Goal: Find specific page/section: Find specific page/section

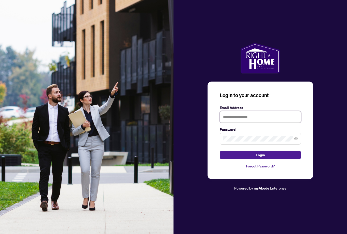
click at [240, 123] on input "text" at bounding box center [260, 117] width 81 height 12
type input "**********"
click at [260, 159] on button "Login" at bounding box center [260, 155] width 81 height 9
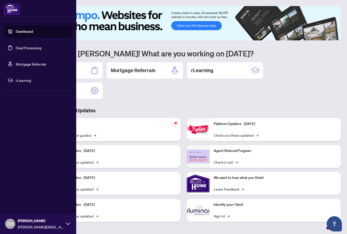
click at [21, 34] on link "Dashboard" at bounding box center [24, 31] width 17 height 5
click at [20, 50] on link "Deal Processing" at bounding box center [29, 47] width 26 height 5
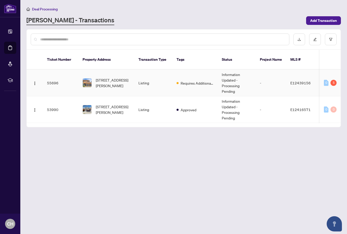
click at [170, 82] on td "Listing" at bounding box center [153, 83] width 38 height 27
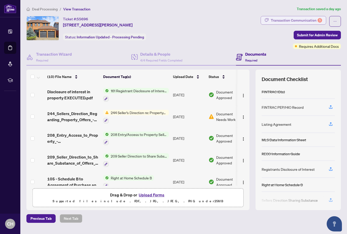
click at [309, 20] on div "Transaction Communication 5" at bounding box center [296, 20] width 51 height 8
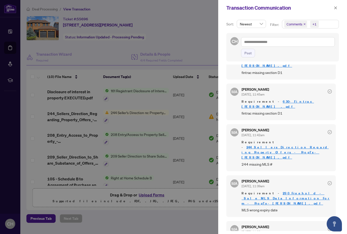
scroll to position [24, 0]
